Goal: Find specific page/section: Find specific page/section

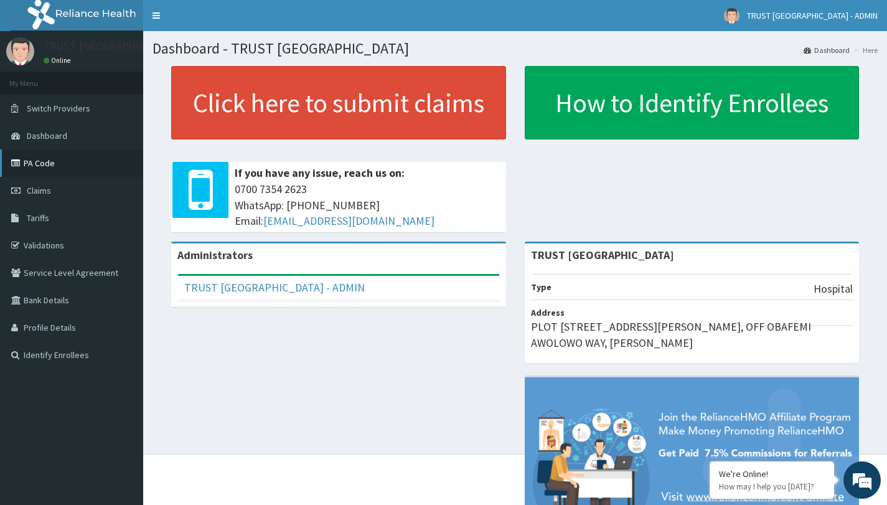
click at [43, 170] on link "PA Code" at bounding box center [71, 162] width 143 height 27
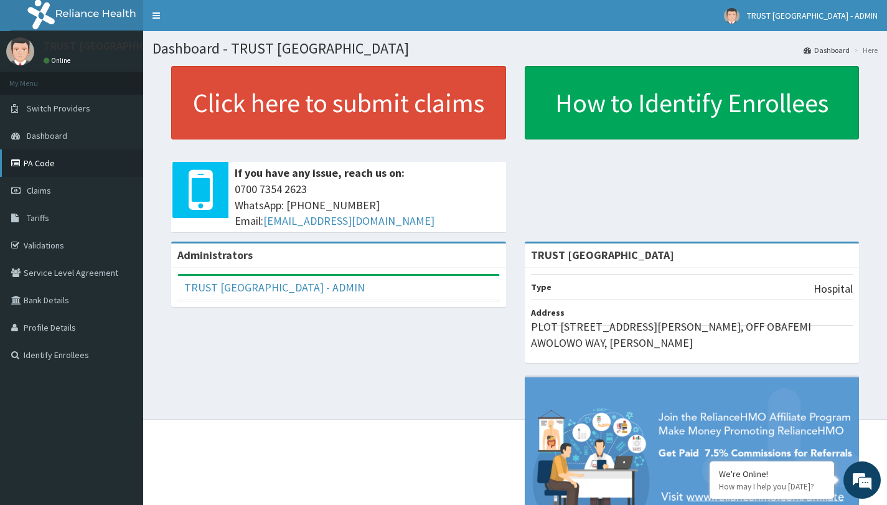
click at [46, 161] on link "PA Code" at bounding box center [71, 162] width 143 height 27
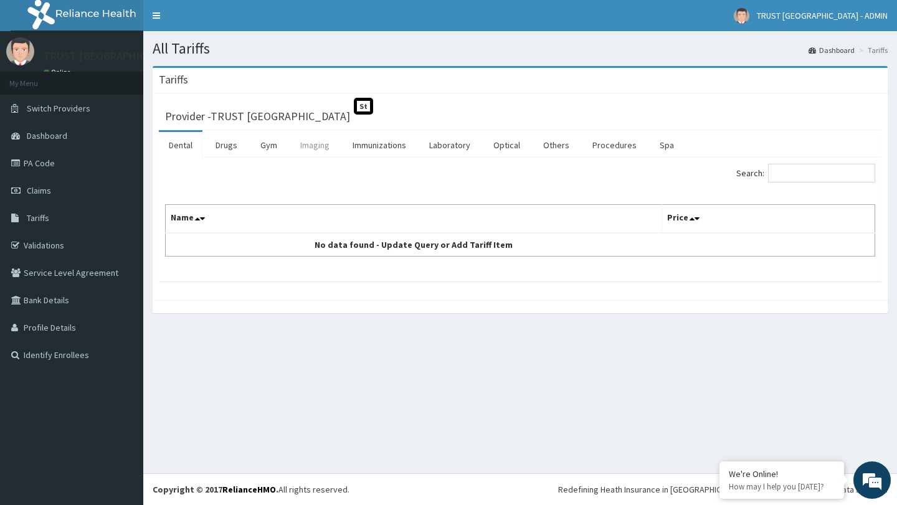
click at [309, 146] on link "Imaging" at bounding box center [314, 145] width 49 height 26
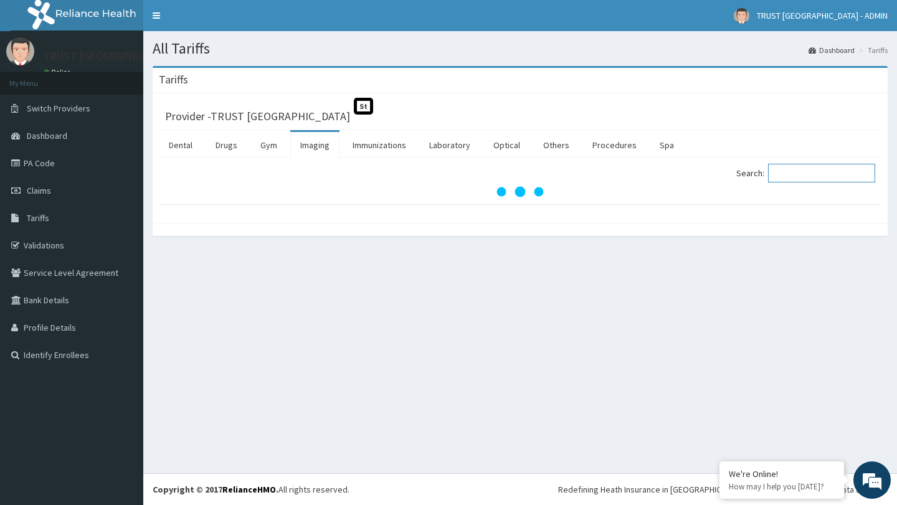
click at [790, 175] on input "Search:" at bounding box center [821, 173] width 107 height 19
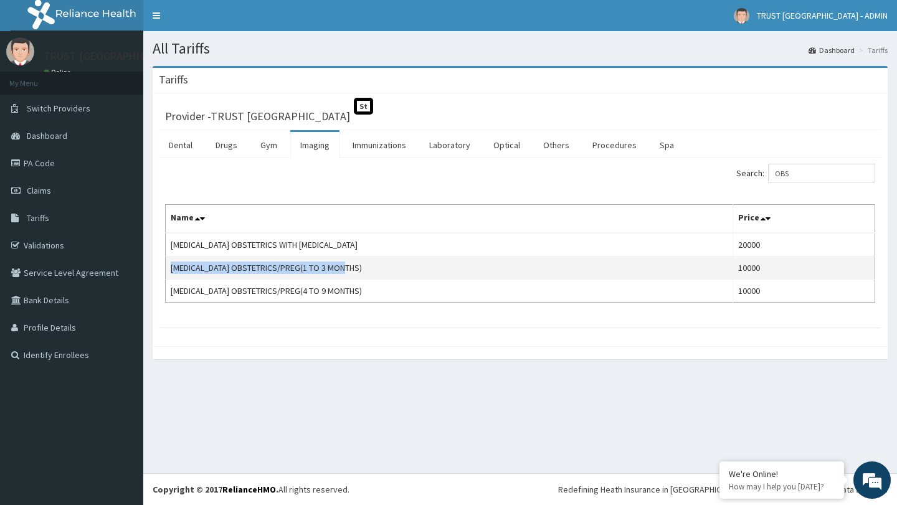
copy td "SONOGRAPHY OBSTETRICS/PREG(1 TO 3 MONTHS)"
drag, startPoint x: 370, startPoint y: 269, endPoint x: 170, endPoint y: 265, distance: 199.9
click at [170, 265] on td "SONOGRAPHY OBSTETRICS/PREG(1 TO 3 MONTHS)" at bounding box center [449, 268] width 567 height 23
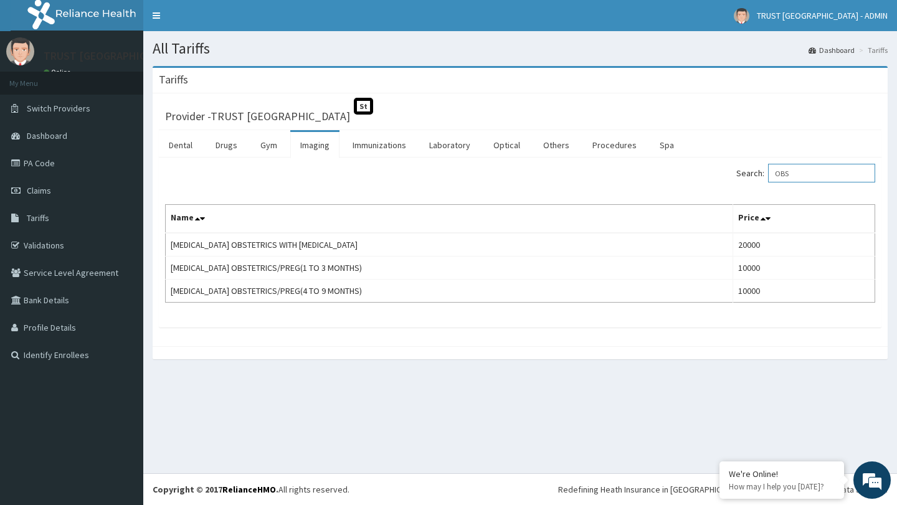
drag, startPoint x: 818, startPoint y: 169, endPoint x: 758, endPoint y: 173, distance: 59.3
click at [758, 173] on label "Search: OBS" at bounding box center [805, 173] width 139 height 19
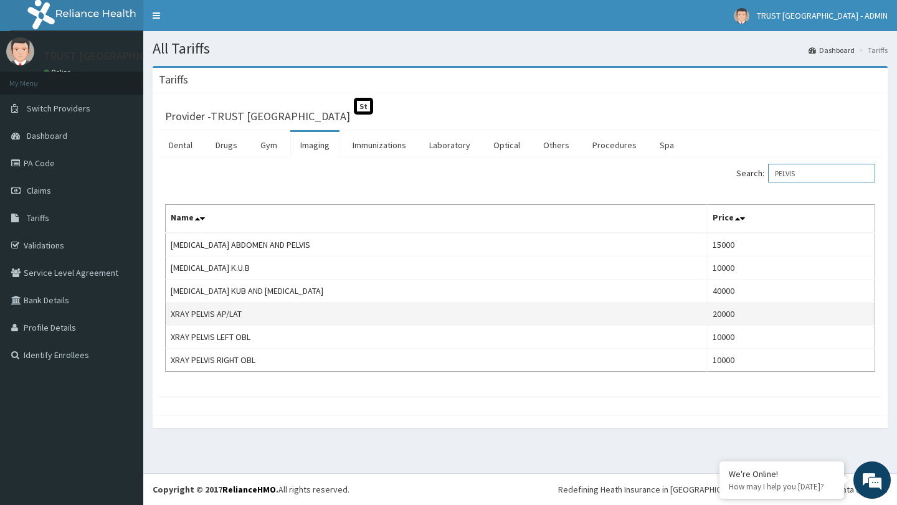
type input "PELVIS"
drag, startPoint x: 250, startPoint y: 321, endPoint x: 169, endPoint y: 318, distance: 81.6
click at [169, 318] on td "XRAY PELVIS AP/LAT" at bounding box center [437, 314] width 542 height 23
copy td "XRAY PELVIS AP/LAT"
